Goal: Task Accomplishment & Management: Manage account settings

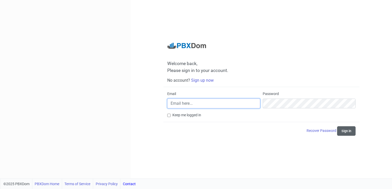
type input "[PERSON_NAME][EMAIL_ADDRESS][DOMAIN_NAME]"
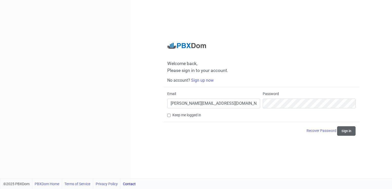
click at [344, 132] on button "Sign in" at bounding box center [346, 132] width 18 height 10
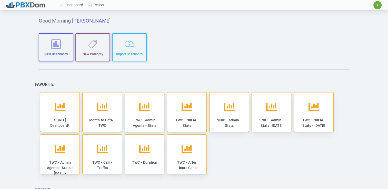
click at [378, 4] on span "✷" at bounding box center [378, 5] width 2 height 3
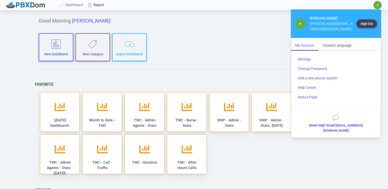
click at [98, 6] on link "Report" at bounding box center [96, 5] width 21 height 10
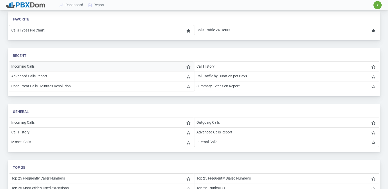
click at [24, 65] on li "Incoming Calls" at bounding box center [101, 67] width 185 height 10
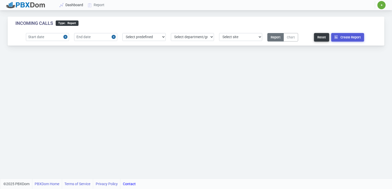
click at [74, 5] on link "Dashboard" at bounding box center [72, 5] width 28 height 10
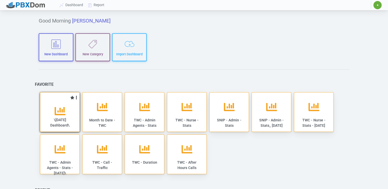
click at [65, 106] on icon at bounding box center [60, 111] width 11 height 11
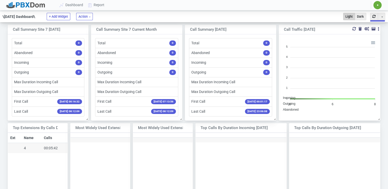
scroll to position [80, 97]
click at [375, 7] on span "✷" at bounding box center [378, 5] width 8 height 8
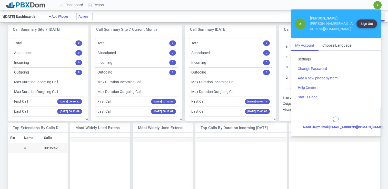
click at [305, 55] on link "Settings" at bounding box center [336, 60] width 85 height 10
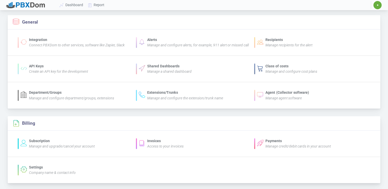
scroll to position [1, 0]
click at [55, 148] on icon "Manage and upgrade/cancel your account" at bounding box center [62, 146] width 66 height 4
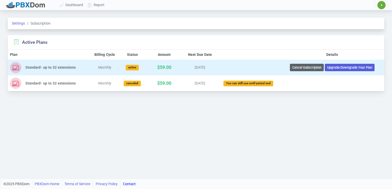
click at [304, 68] on button "Cancel Subscription" at bounding box center [307, 67] width 34 height 7
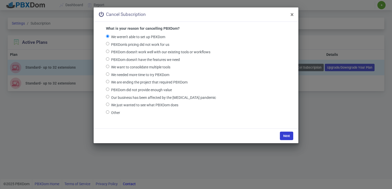
click at [290, 136] on button "Next" at bounding box center [286, 136] width 13 height 8
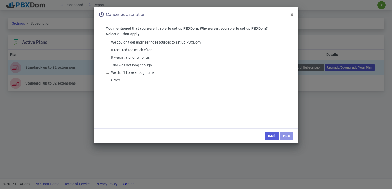
click at [108, 80] on input "Other" at bounding box center [107, 79] width 3 height 3
checkbox input "true"
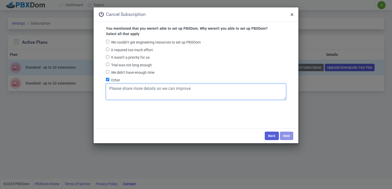
click at [126, 91] on textarea at bounding box center [196, 92] width 180 height 16
type textarea "System went down for months now - not able to use it - requested a credit - no …"
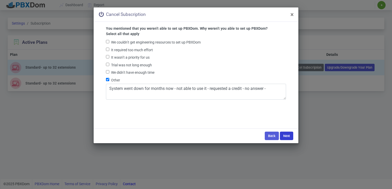
click at [290, 135] on button "Next" at bounding box center [286, 136] width 13 height 8
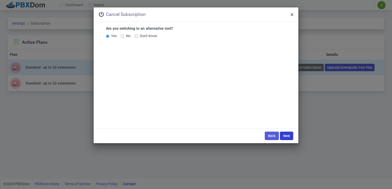
click at [288, 139] on button "Next" at bounding box center [286, 136] width 13 height 8
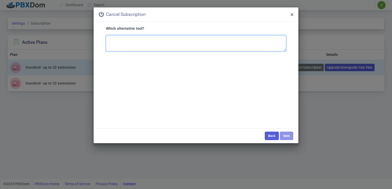
click at [128, 38] on textarea "Which alternative tool?" at bounding box center [196, 43] width 180 height 16
type textarea "NA"
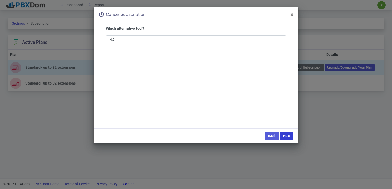
click at [293, 136] on button "Next" at bounding box center [286, 136] width 13 height 8
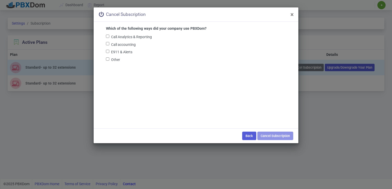
click at [107, 38] on div "Call Analytics & Reporting" at bounding box center [196, 37] width 180 height 8
click at [107, 36] on input "Call Analytics & Reporting" at bounding box center [107, 36] width 3 height 3
checkbox input "true"
click at [278, 134] on button "Cancel Subscription" at bounding box center [276, 136] width 36 height 8
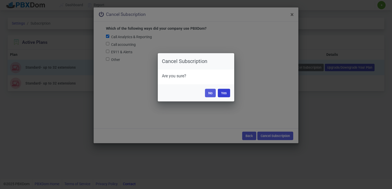
click at [225, 93] on button "Yes" at bounding box center [224, 93] width 12 height 8
drag, startPoint x: 223, startPoint y: 98, endPoint x: 223, endPoint y: 93, distance: 4.4
click at [223, 93] on div "No Yes" at bounding box center [196, 93] width 77 height 17
click at [223, 93] on button "Yes" at bounding box center [224, 93] width 12 height 8
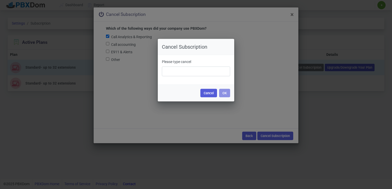
click at [188, 65] on div "Please type cancel" at bounding box center [196, 67] width 68 height 17
click at [177, 75] on input "text" at bounding box center [196, 72] width 68 height 10
click at [167, 71] on input "Cancel" at bounding box center [196, 72] width 68 height 10
click at [190, 73] on input "cancel" at bounding box center [196, 72] width 68 height 10
type input "cancel"
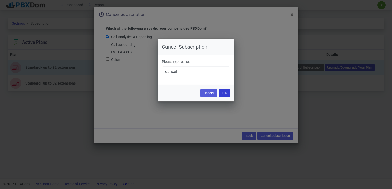
click at [223, 93] on button "OK" at bounding box center [224, 93] width 11 height 8
